Goal: Task Accomplishment & Management: Complete application form

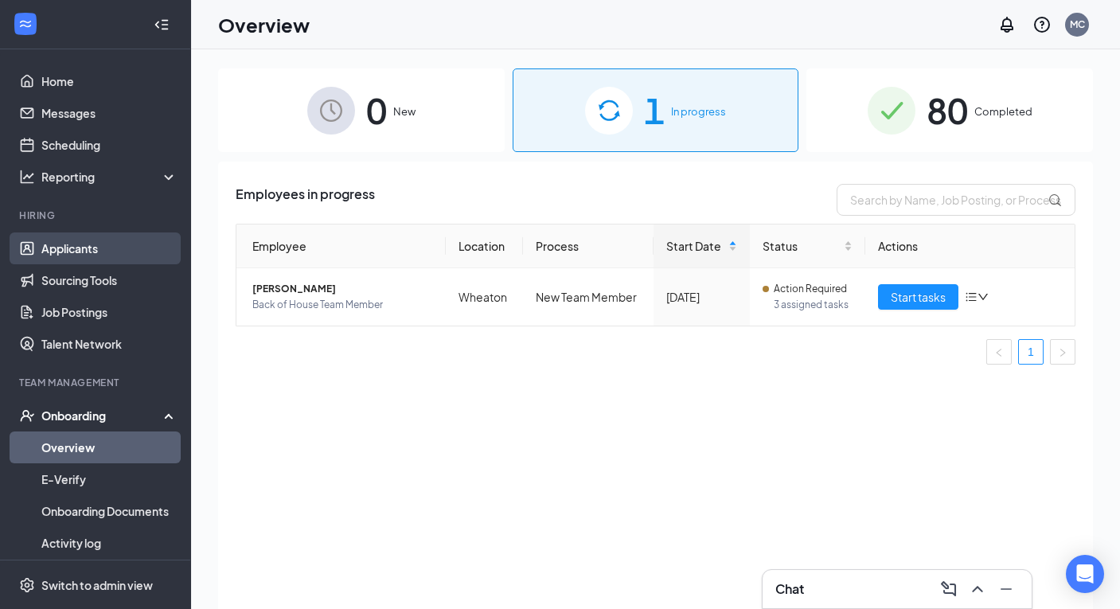
click at [87, 249] on link "Applicants" at bounding box center [109, 248] width 136 height 32
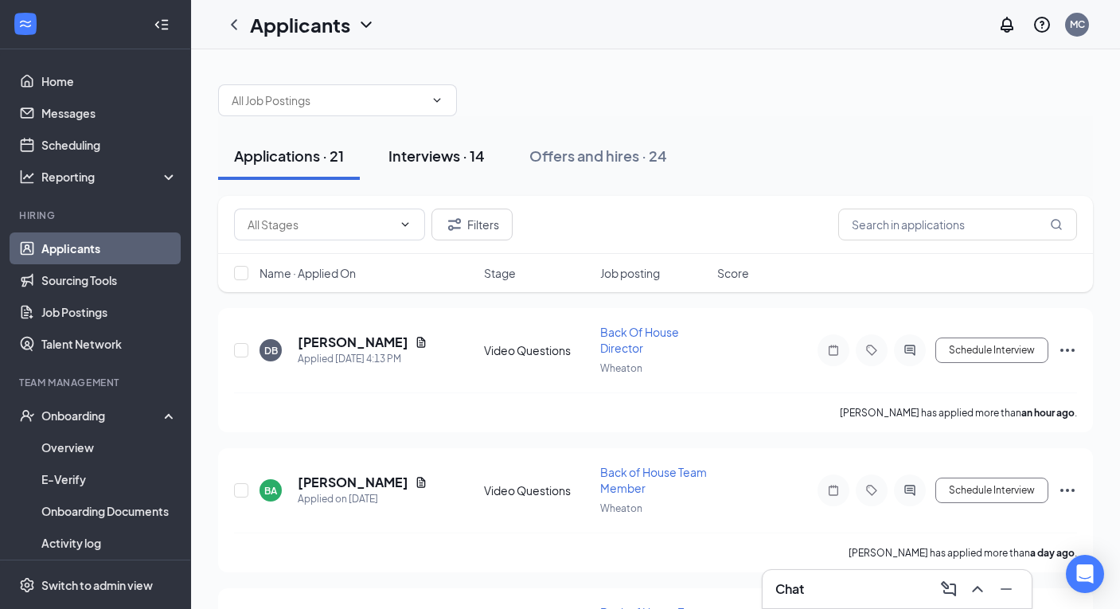
click at [425, 169] on button "Interviews · 14" at bounding box center [437, 156] width 128 height 48
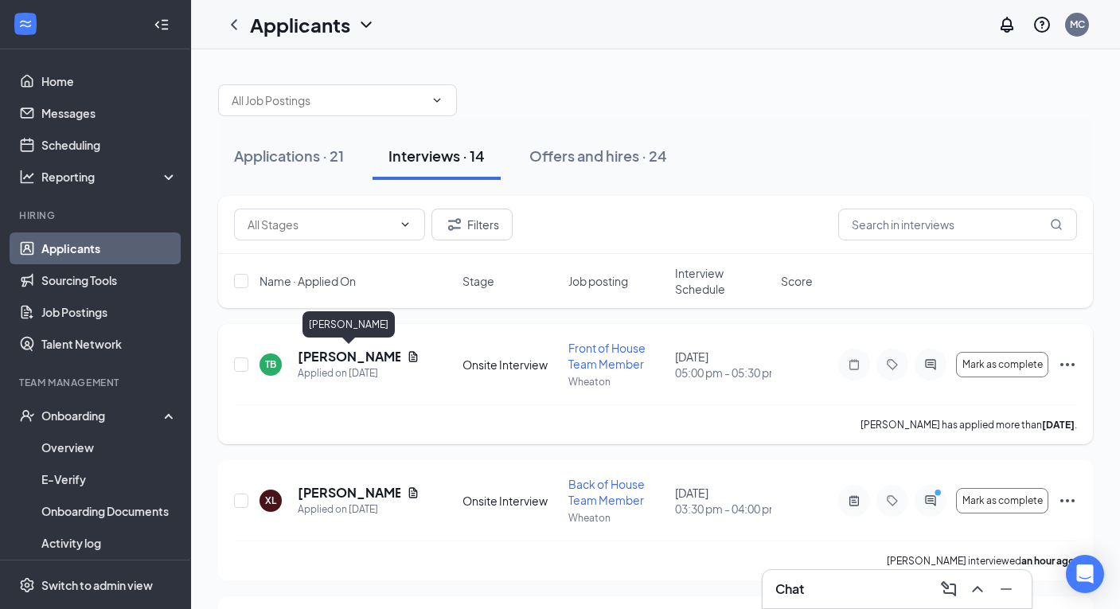
click at [351, 360] on h5 "[PERSON_NAME]" at bounding box center [349, 357] width 103 height 18
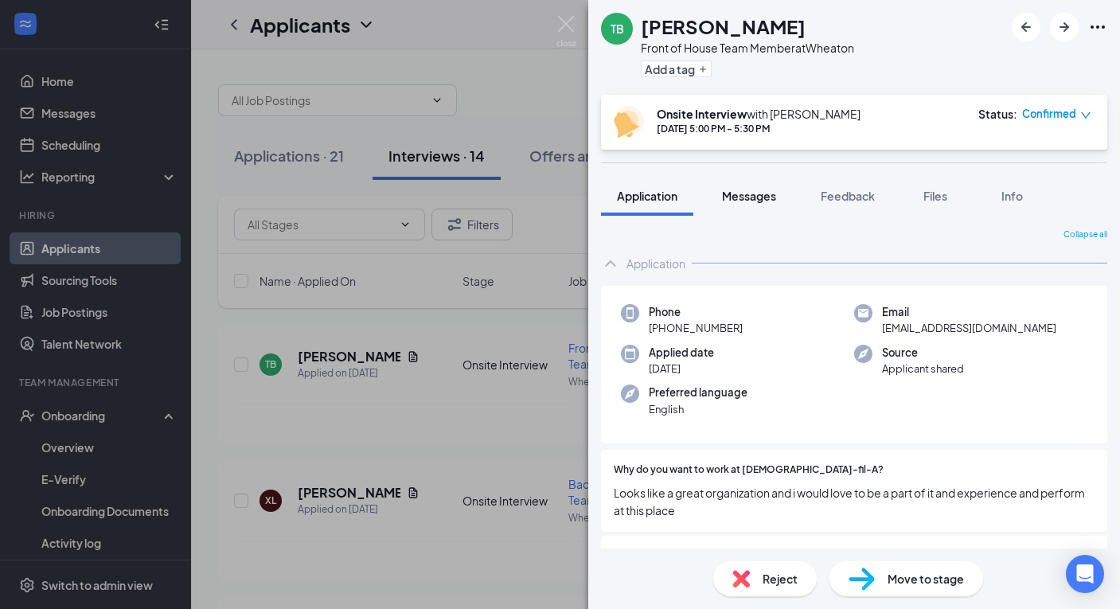
click at [720, 198] on button "Messages" at bounding box center [749, 196] width 86 height 40
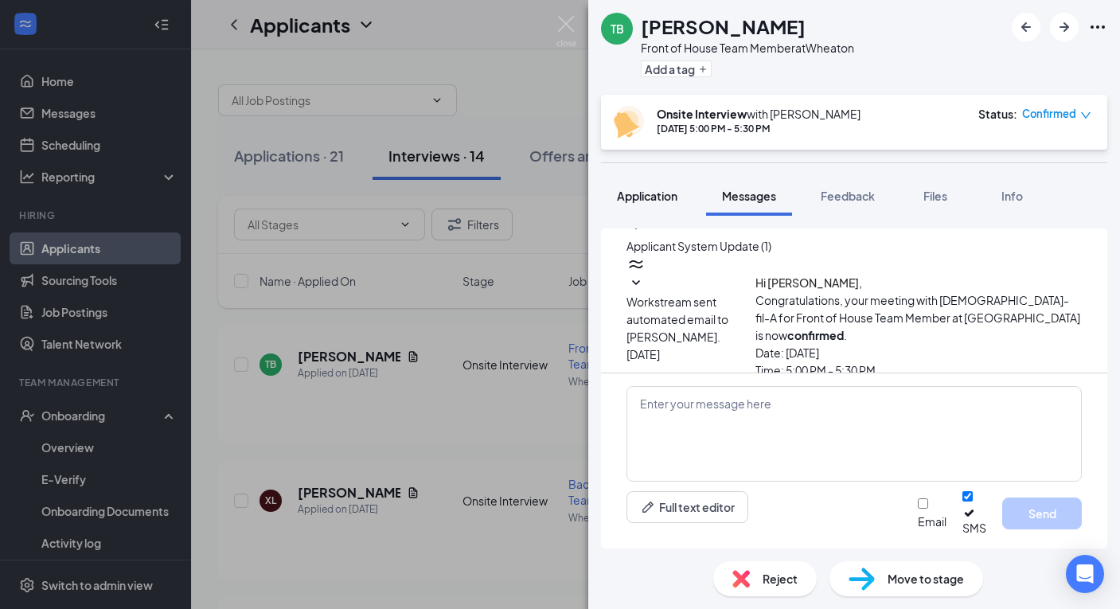
scroll to position [709, 0]
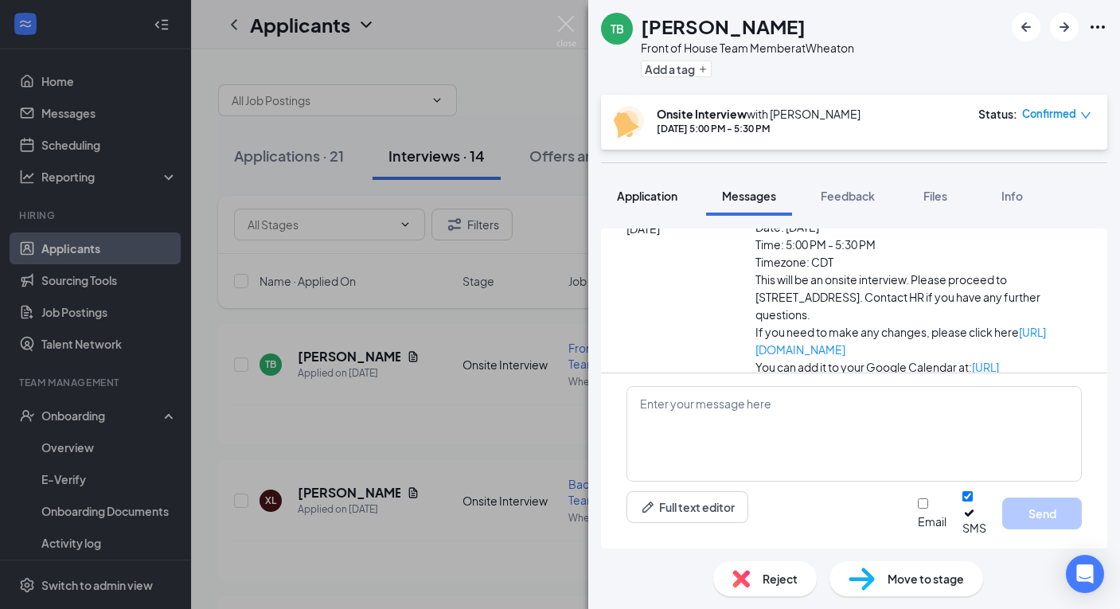
click at [668, 201] on span "Application" at bounding box center [647, 196] width 61 height 14
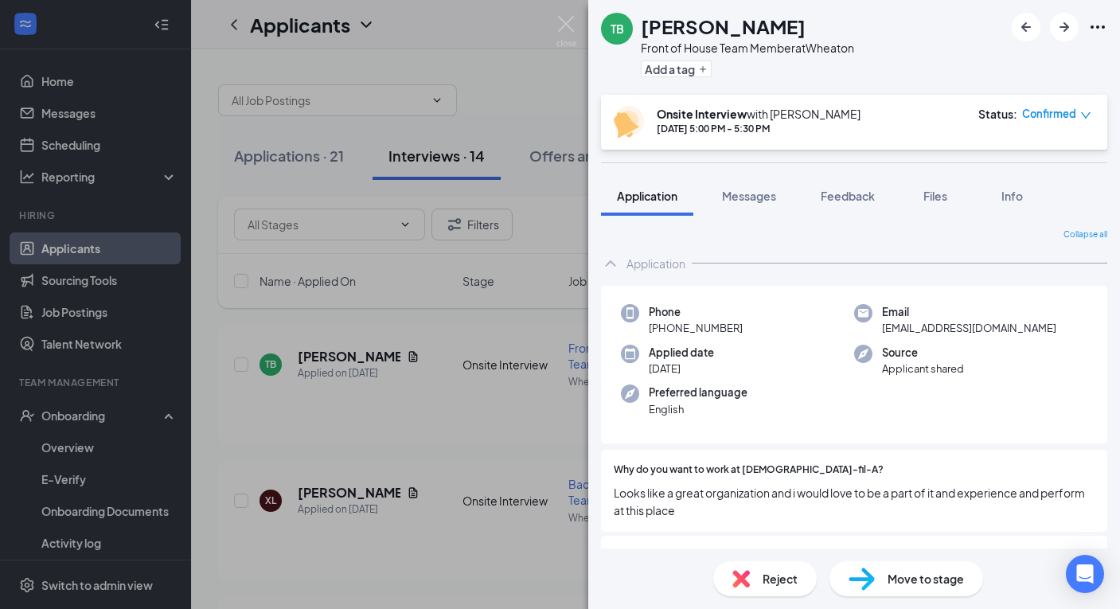
click at [876, 576] on div "Move to stage" at bounding box center [907, 578] width 154 height 35
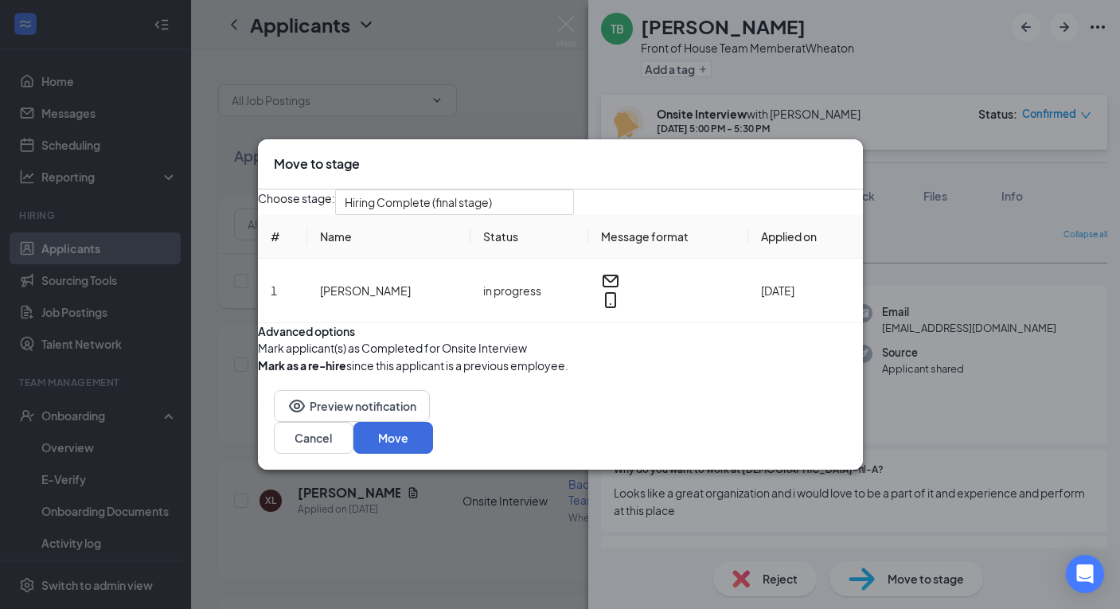
click at [258, 357] on button "button" at bounding box center [258, 348] width 0 height 18
click at [433, 454] on button "Move" at bounding box center [393, 438] width 80 height 32
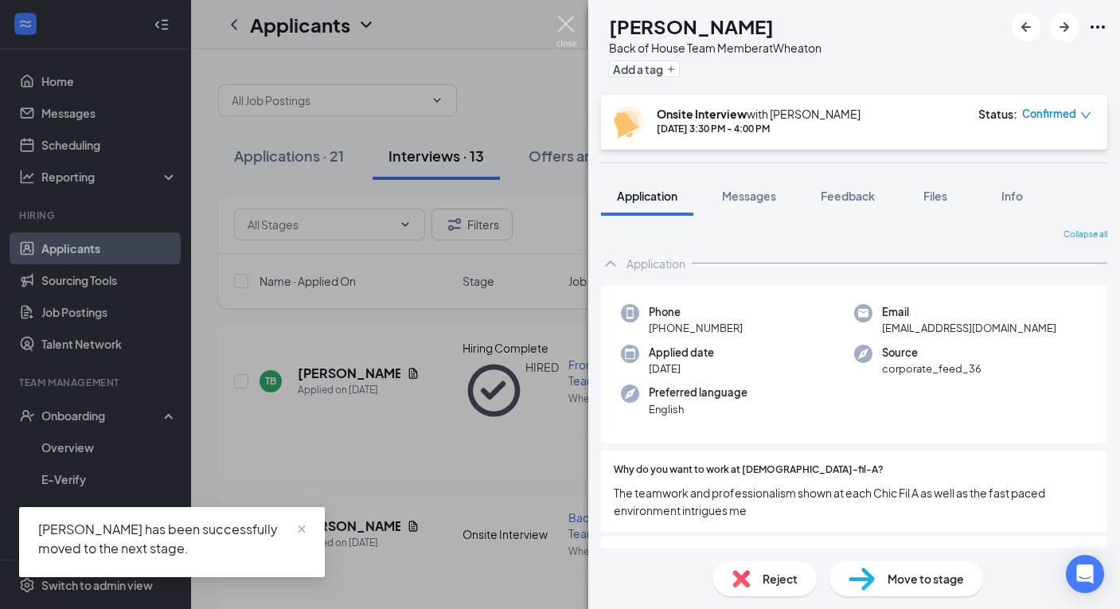
click at [575, 27] on img at bounding box center [566, 31] width 20 height 31
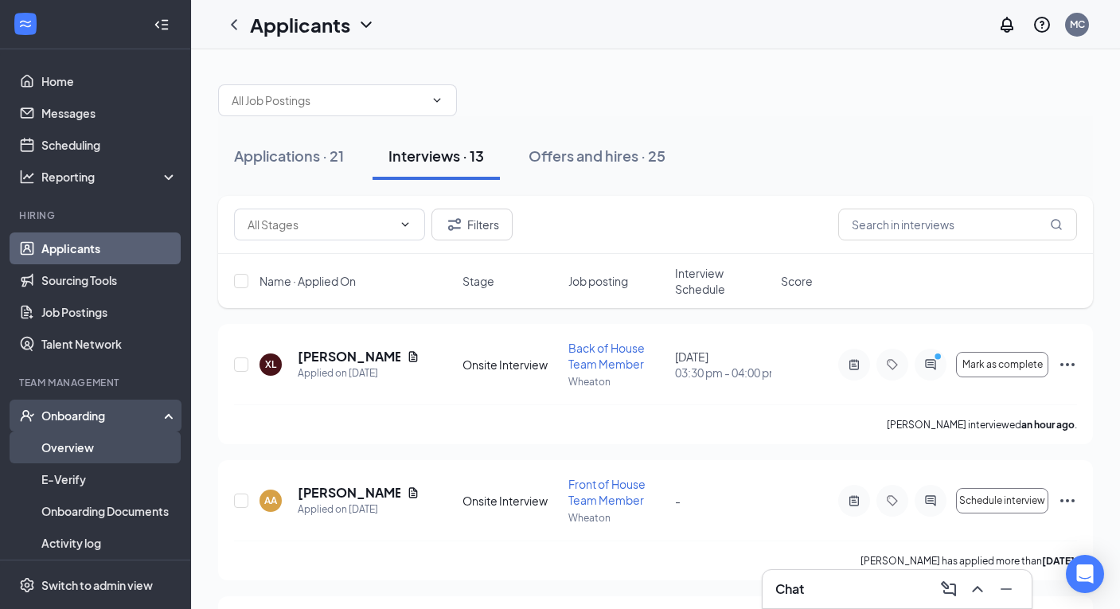
click at [92, 451] on link "Overview" at bounding box center [109, 447] width 136 height 32
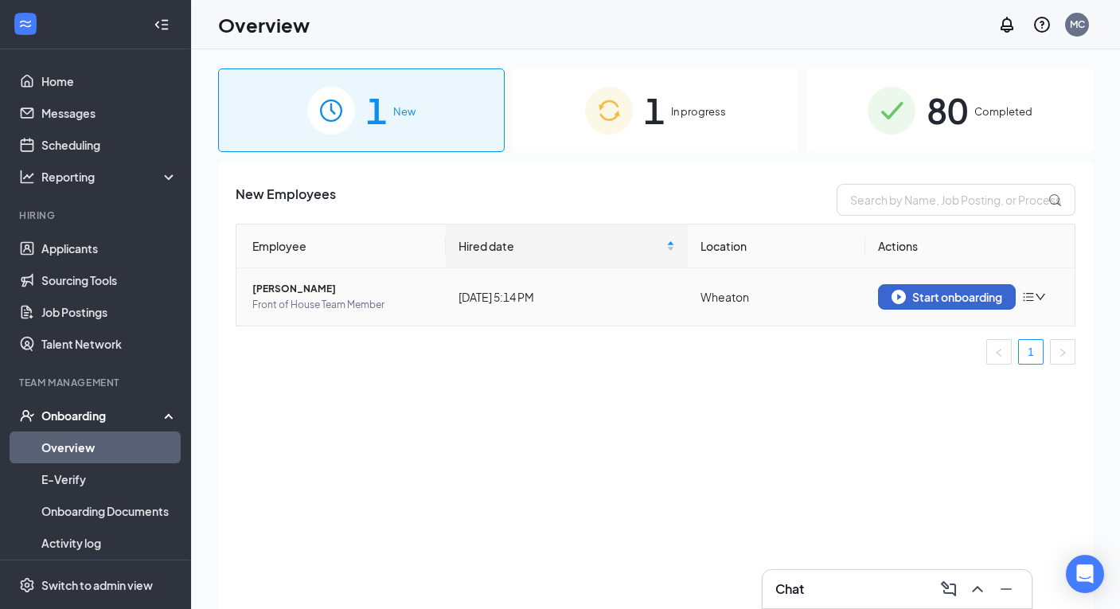
click at [945, 295] on div "Start onboarding" at bounding box center [947, 297] width 111 height 14
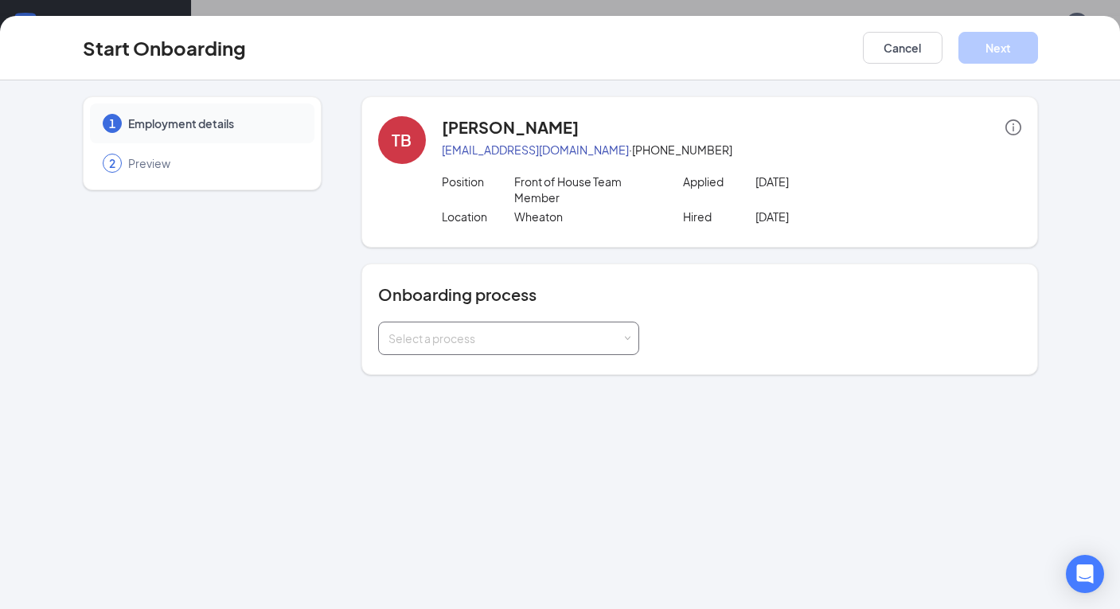
click at [451, 342] on div "Select a process" at bounding box center [504, 338] width 233 height 16
click at [443, 375] on span "New Team Member" at bounding box center [434, 372] width 101 height 14
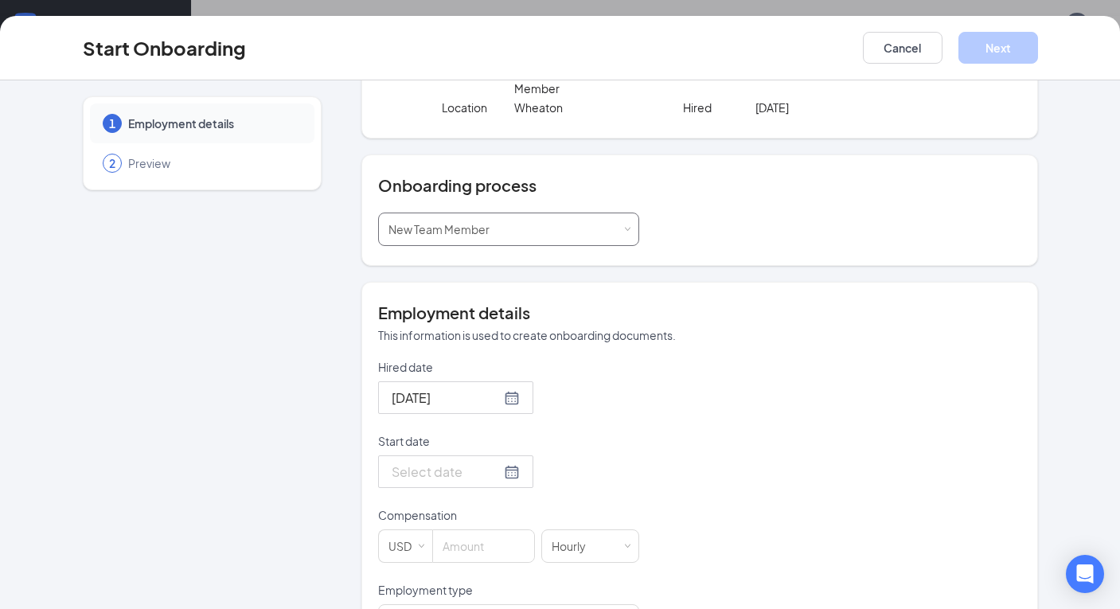
scroll to position [116, 0]
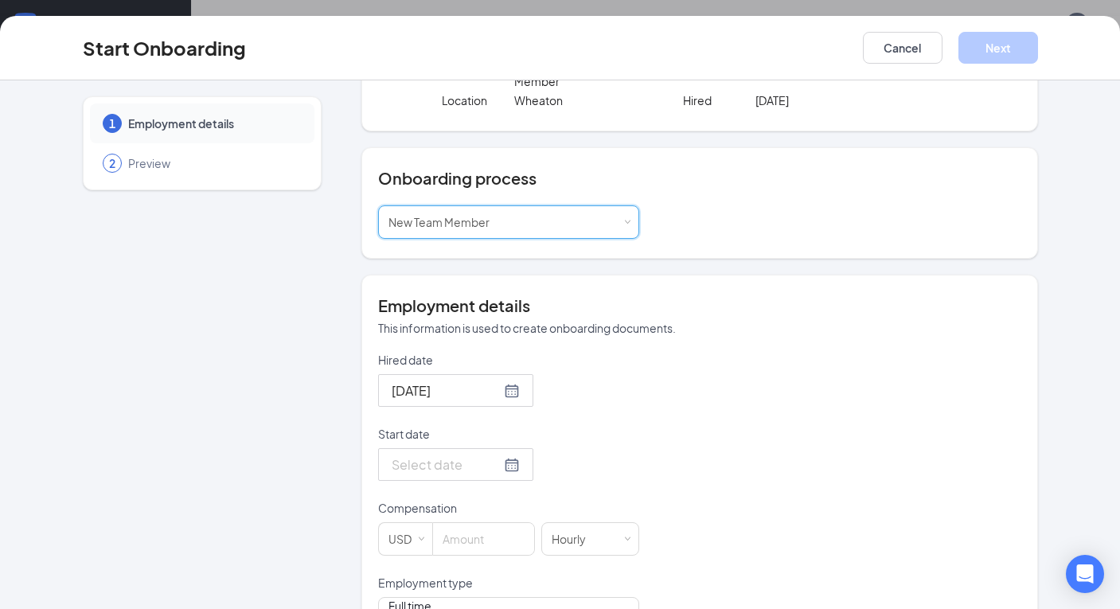
click at [506, 469] on div at bounding box center [456, 465] width 128 height 20
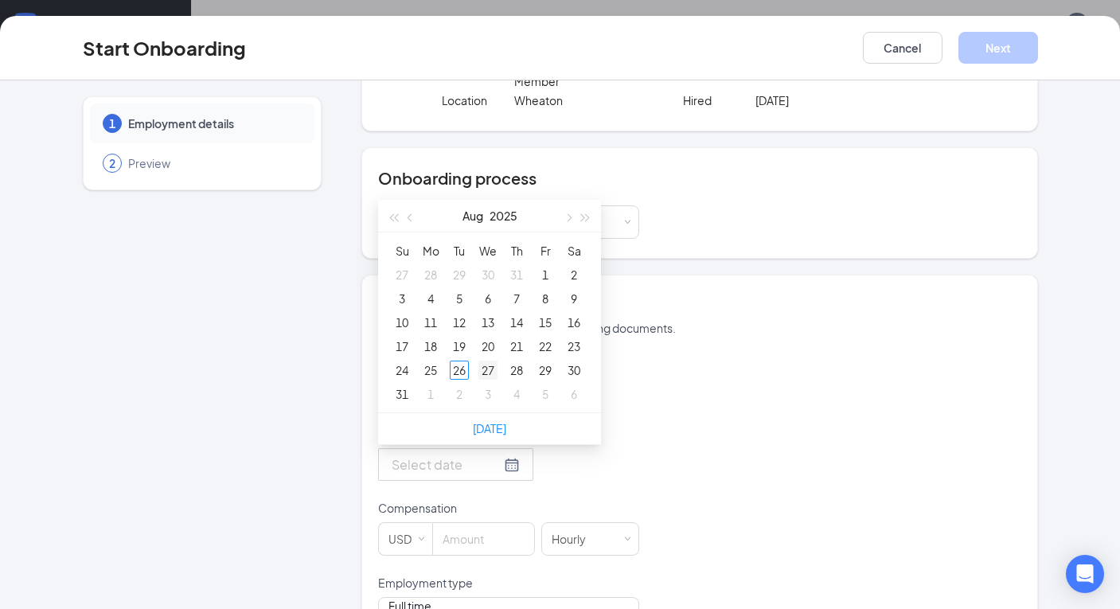
type input "[DATE]"
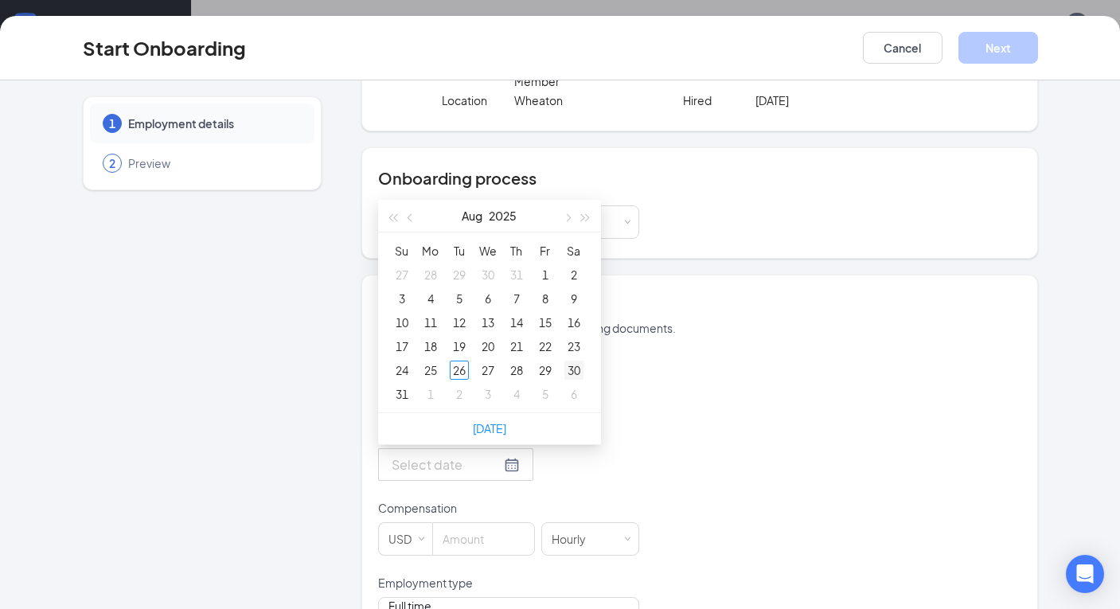
type input "[DATE]"
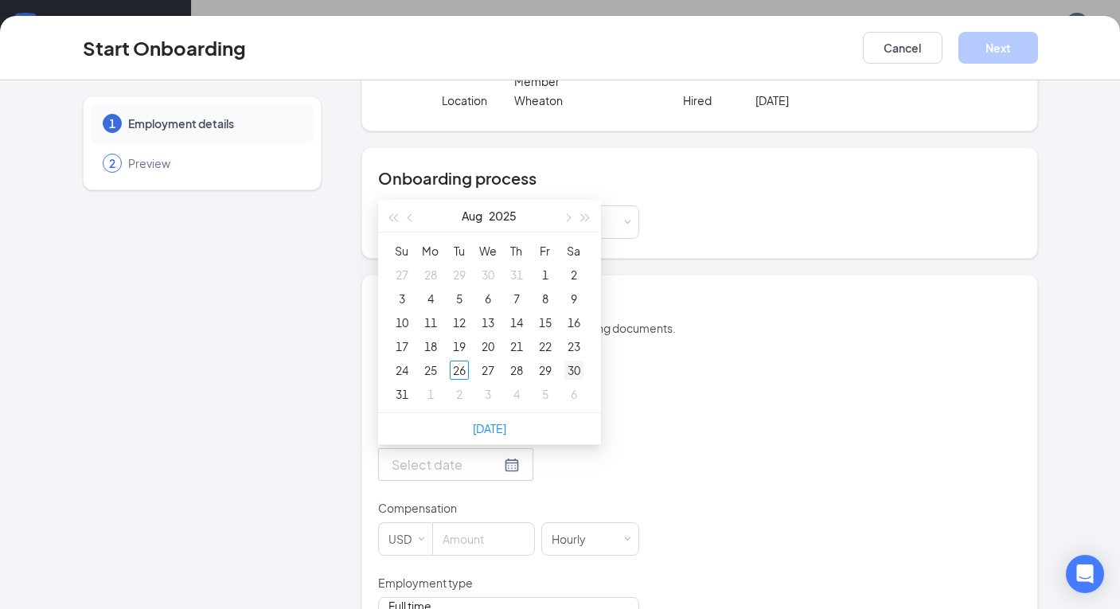
type input "[DATE]"
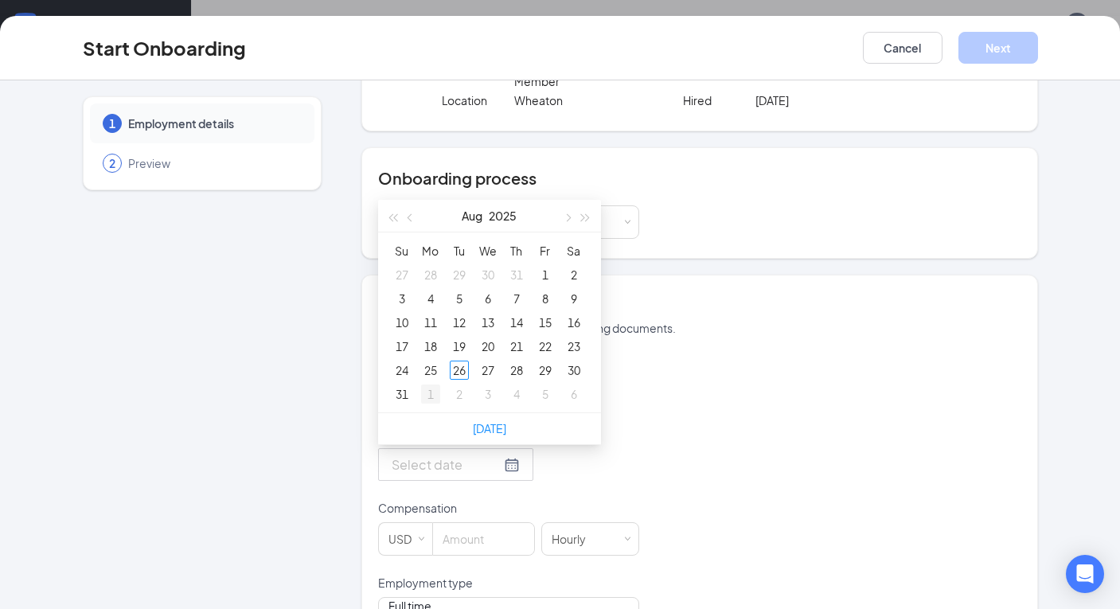
type input "[DATE]"
click at [431, 396] on div "1" at bounding box center [430, 394] width 19 height 19
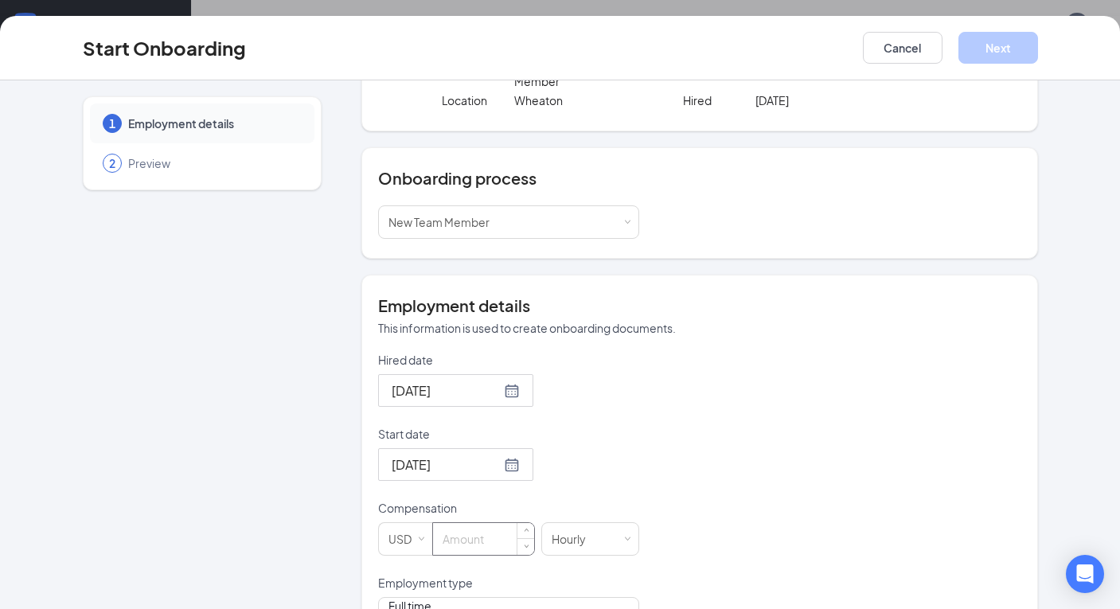
click at [488, 530] on input at bounding box center [483, 539] width 101 height 32
type input "15.5"
click at [716, 443] on div "Hired date [DATE] Start date [DATE] [DATE] Su Mo Tu We Th Fr Sa 31 1 2 3 4 5 6 …" at bounding box center [699, 575] width 643 height 446
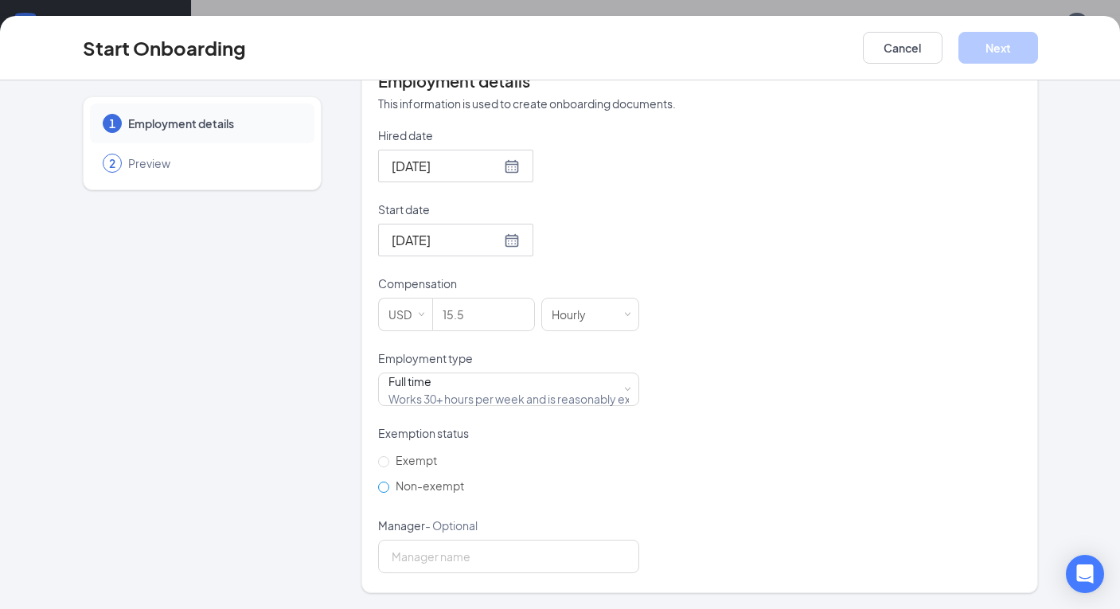
scroll to position [339, 0]
click at [392, 484] on span "Non-exempt" at bounding box center [429, 487] width 81 height 14
click at [389, 484] on input "Non-exempt" at bounding box center [383, 488] width 11 height 11
radio input "true"
click at [420, 559] on input "Manager - Optional" at bounding box center [508, 557] width 261 height 33
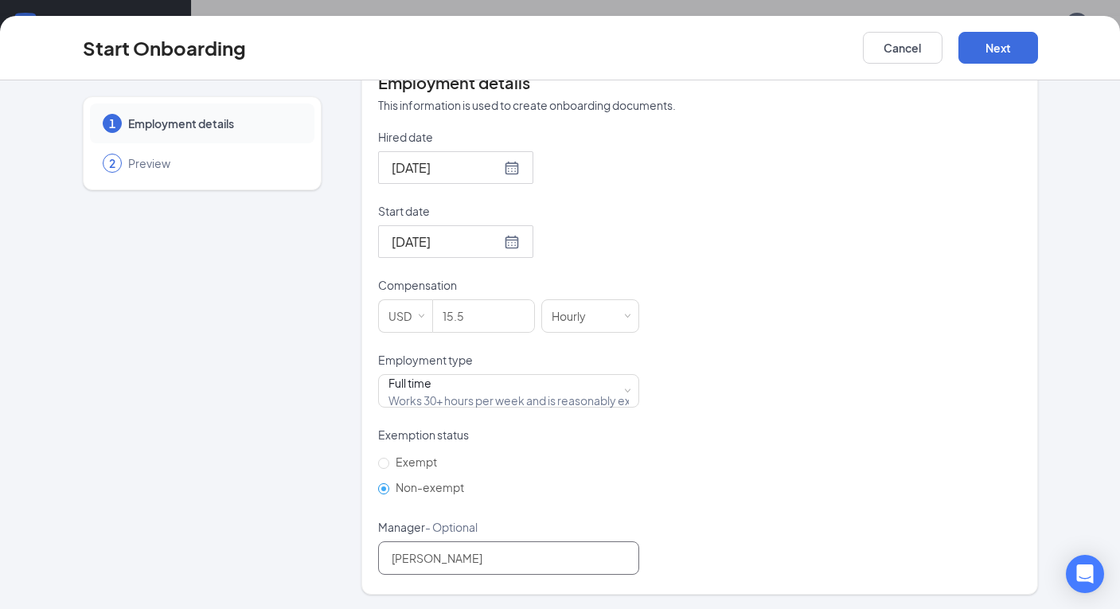
type input "[PERSON_NAME]"
click at [771, 361] on div "Hired date [DATE] Start date [DATE] [DATE] Su Mo Tu We Th Fr Sa 31 1 2 3 4 5 6 …" at bounding box center [699, 352] width 643 height 446
click at [997, 58] on button "Next" at bounding box center [998, 48] width 80 height 32
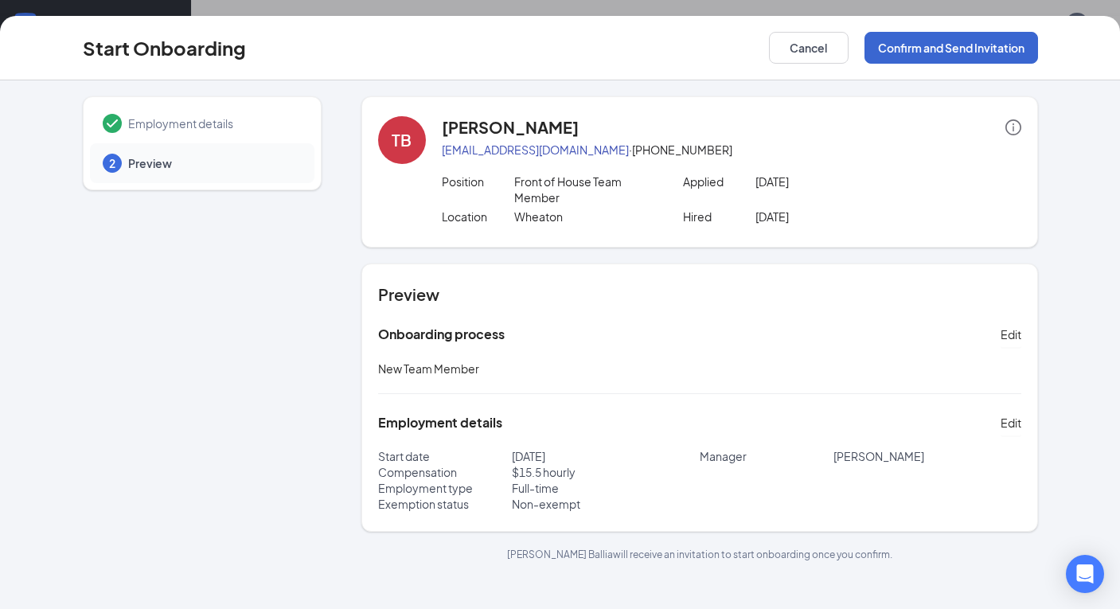
click at [949, 44] on button "Confirm and Send Invitation" at bounding box center [952, 48] width 174 height 32
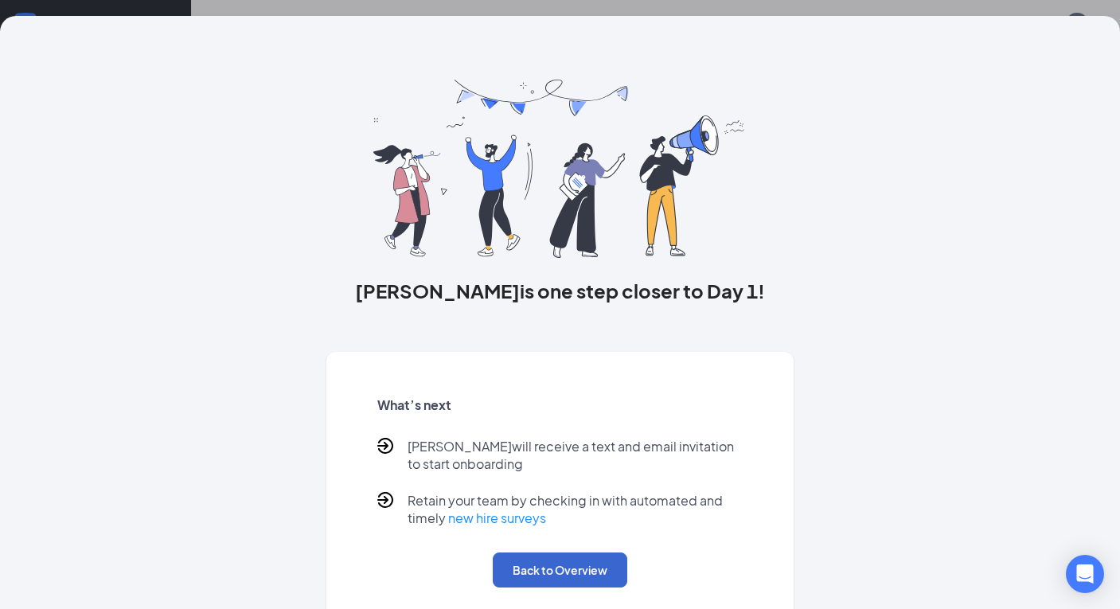
click at [537, 568] on button "Back to Overview" at bounding box center [560, 569] width 135 height 35
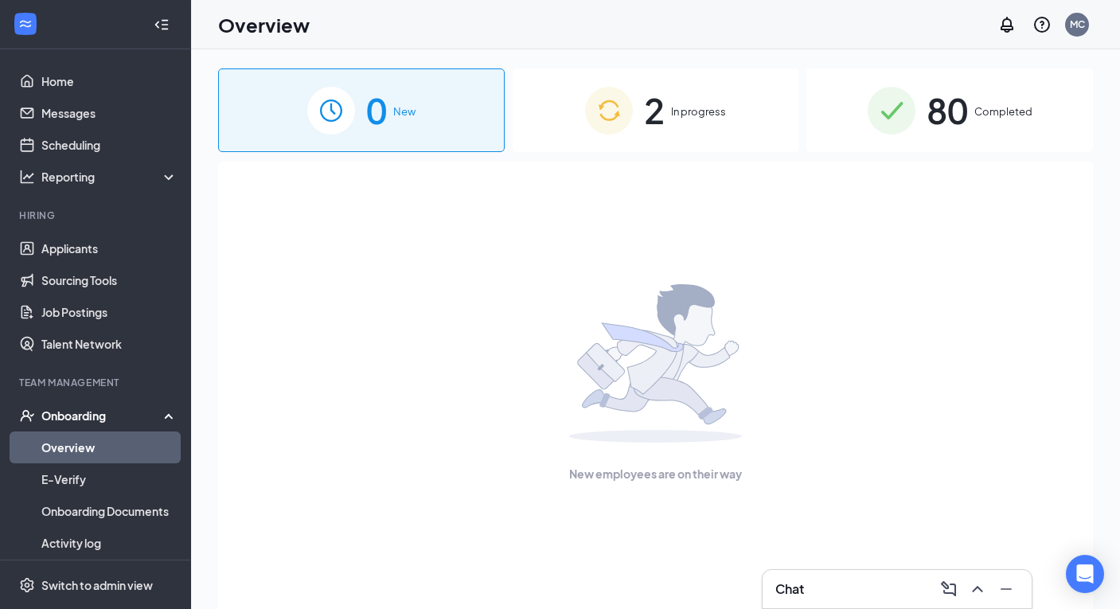
click at [678, 103] on div "2 In progress" at bounding box center [656, 110] width 287 height 84
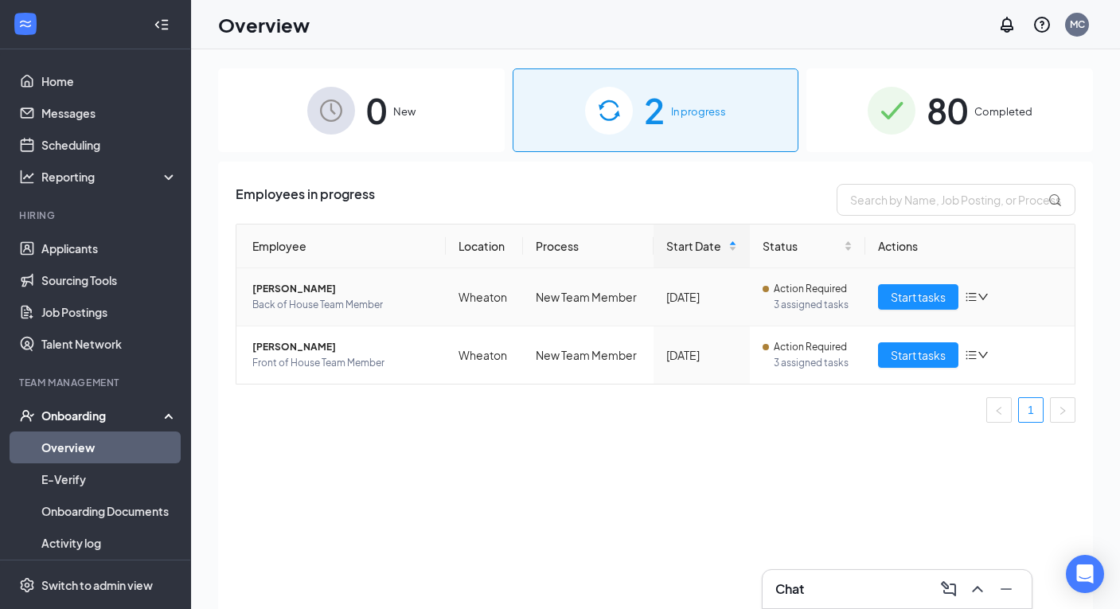
click at [977, 292] on icon "bars" at bounding box center [971, 297] width 13 height 13
click at [633, 285] on td "New Team Member" at bounding box center [588, 297] width 131 height 58
click at [337, 292] on span "[PERSON_NAME]" at bounding box center [342, 289] width 181 height 16
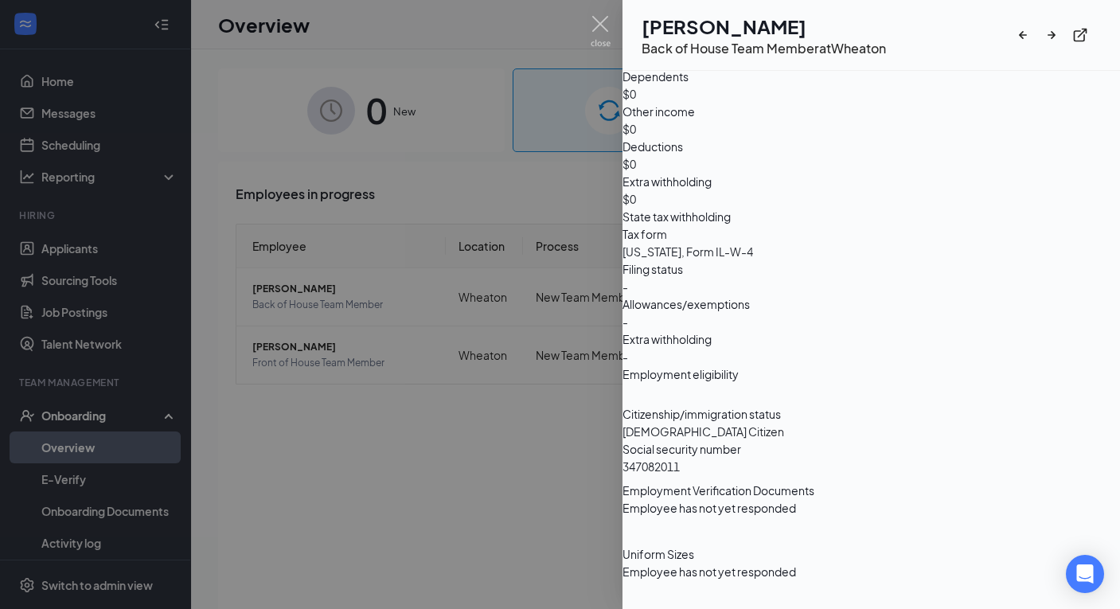
scroll to position [1553, 0]
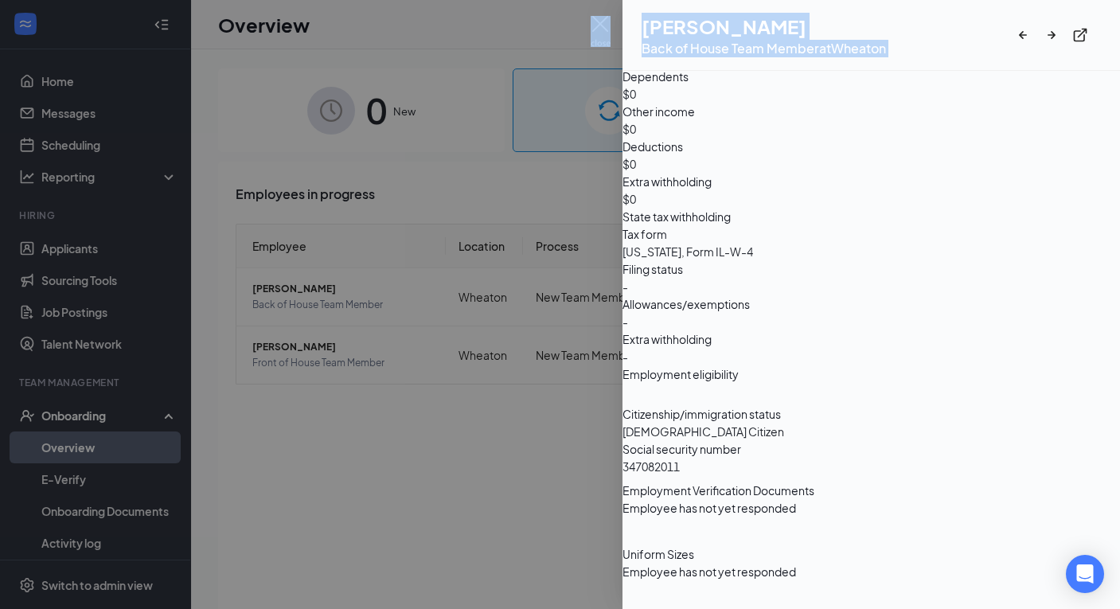
click at [610, 24] on div "ME [PERSON_NAME] Back of House Team Member at [GEOGRAPHIC_DATA] Info Documents …" at bounding box center [560, 304] width 1120 height 609
click at [603, 25] on img at bounding box center [601, 31] width 20 height 31
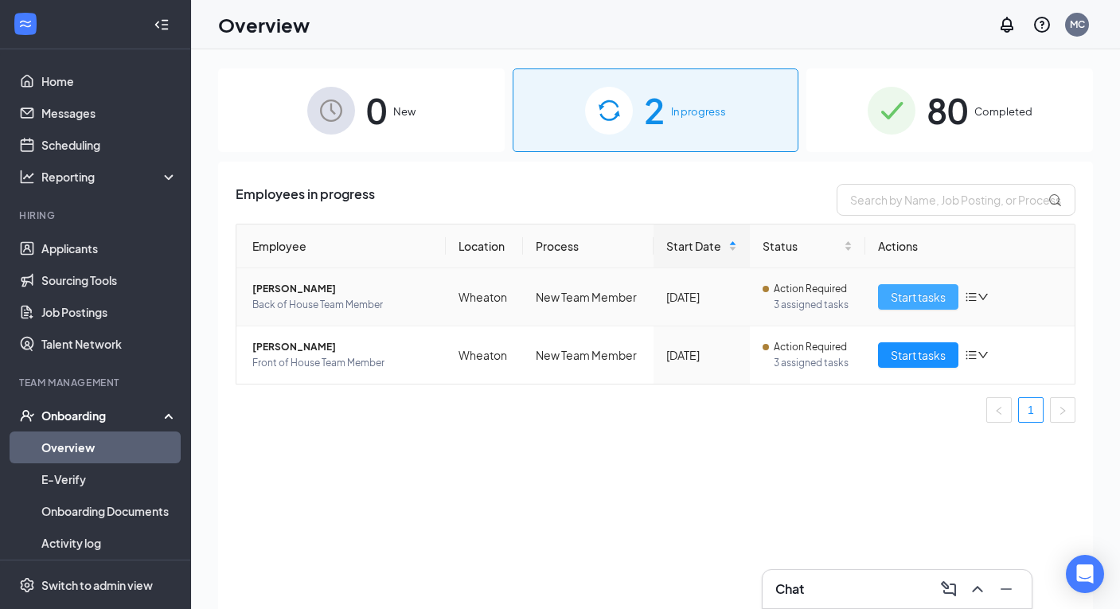
click at [929, 295] on span "Start tasks" at bounding box center [918, 297] width 55 height 18
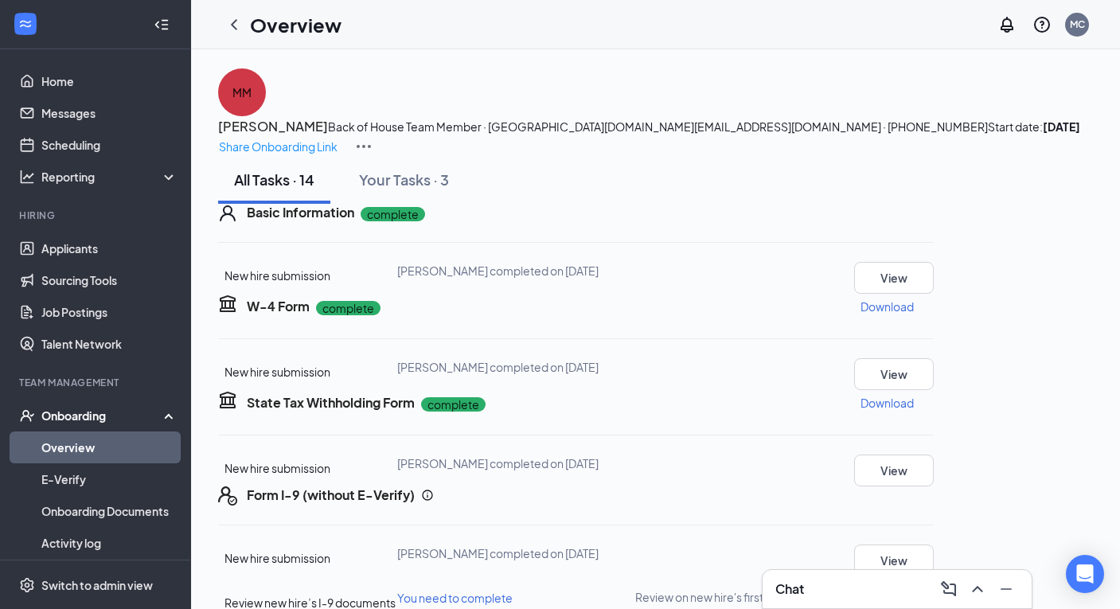
scroll to position [-2, 0]
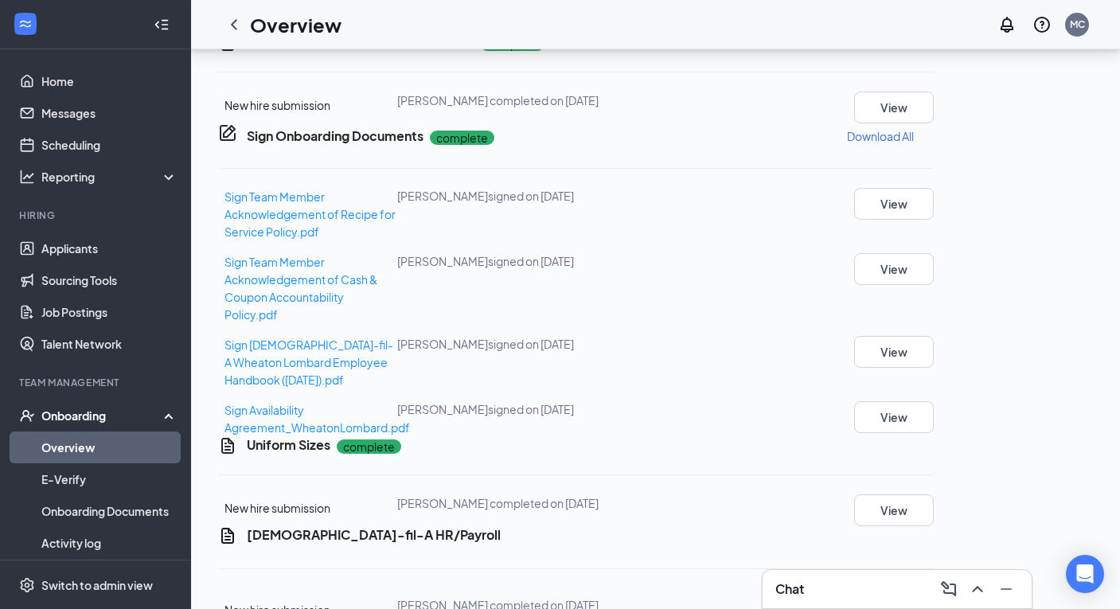
scroll to position [380, 0]
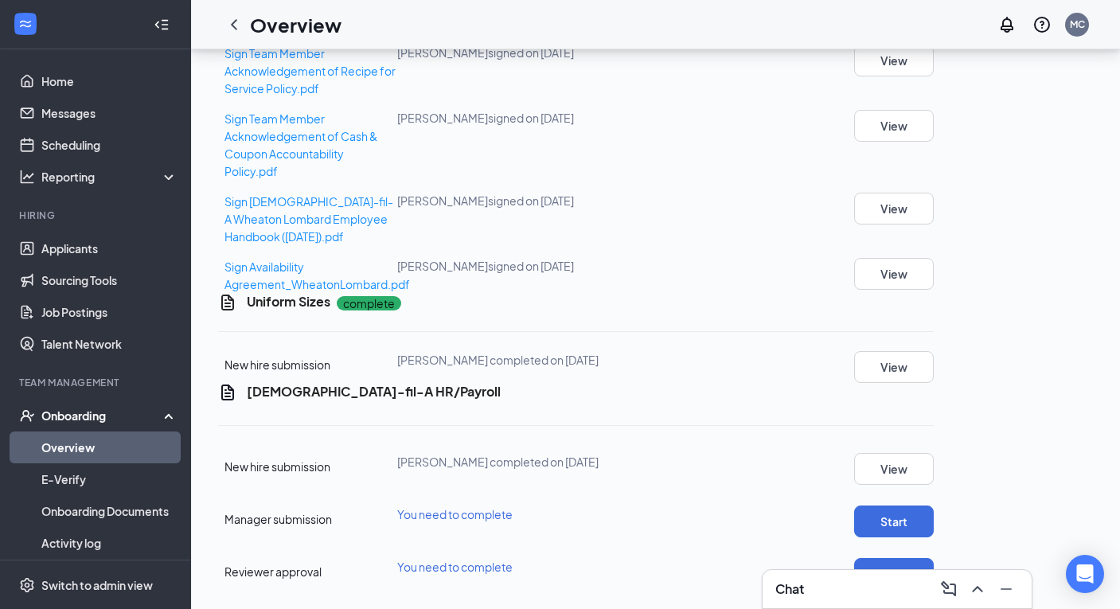
scroll to position [1029, 0]
click at [934, 351] on button "View" at bounding box center [894, 367] width 80 height 32
